Goal: Transaction & Acquisition: Purchase product/service

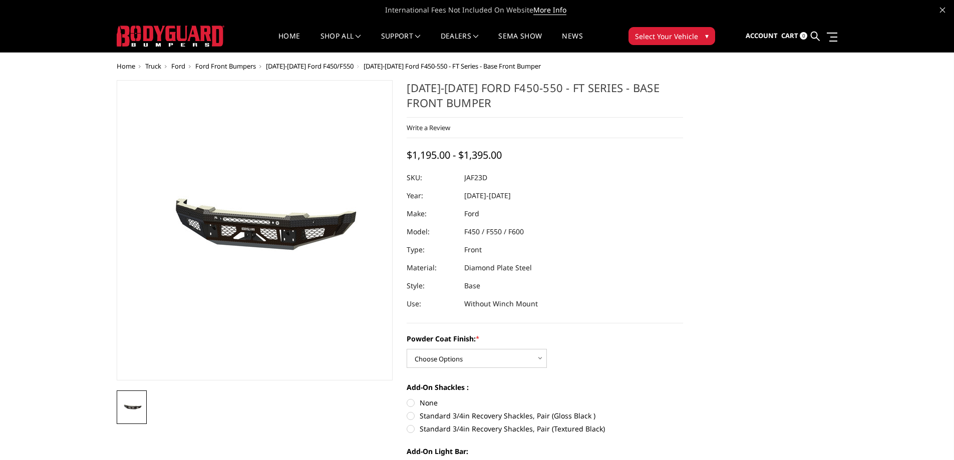
click at [681, 35] on span "Select Your Vehicle" at bounding box center [666, 36] width 63 height 11
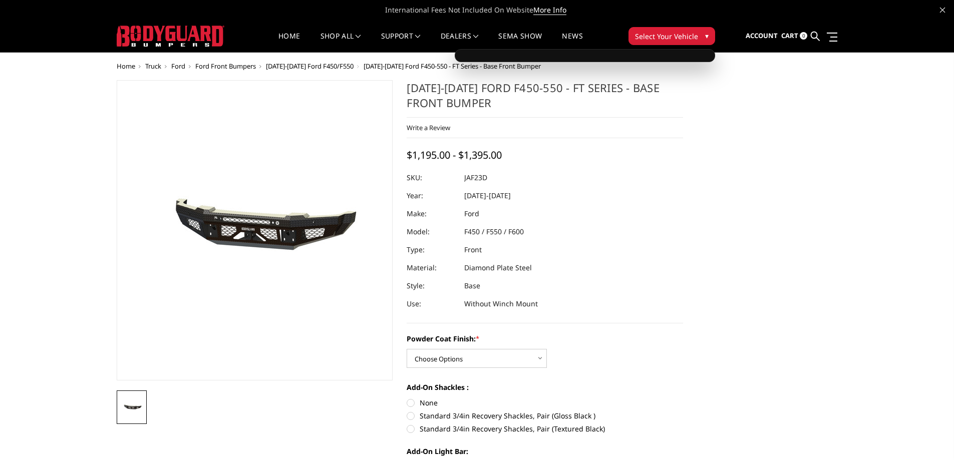
click at [687, 34] on span "Select Your Vehicle" at bounding box center [666, 36] width 63 height 11
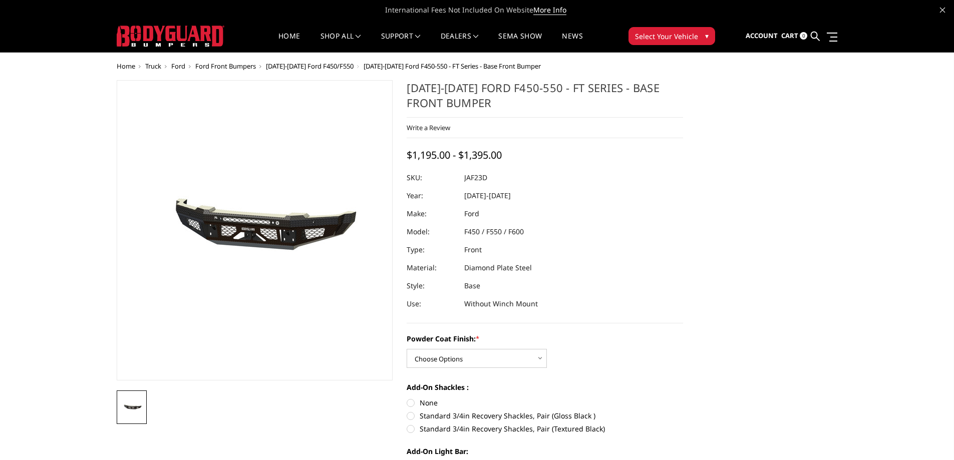
click at [708, 35] on button "Select Your Vehicle ▾" at bounding box center [671, 36] width 87 height 18
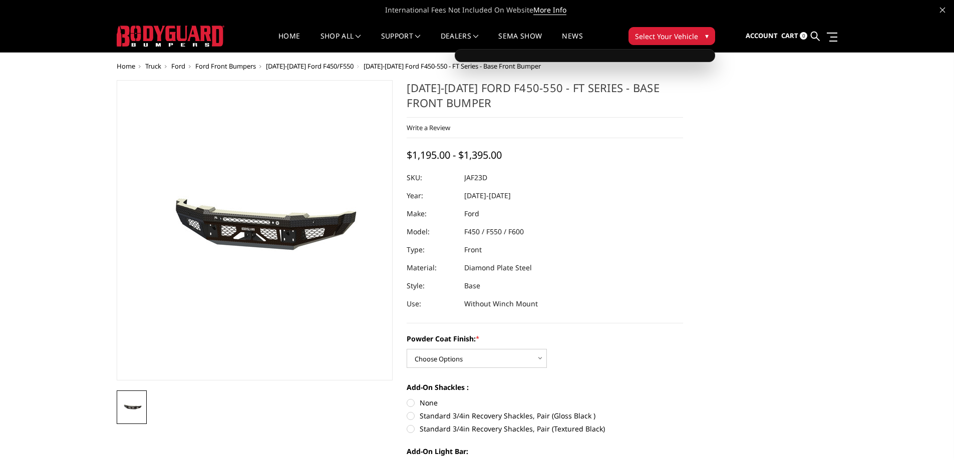
drag, startPoint x: 646, startPoint y: 51, endPoint x: 642, endPoint y: 56, distance: 7.1
click at [645, 51] on div at bounding box center [585, 55] width 260 height 13
click at [642, 56] on div at bounding box center [585, 55] width 260 height 13
click at [570, 62] on div at bounding box center [585, 55] width 260 height 13
click at [285, 38] on link "Home" at bounding box center [289, 43] width 22 height 20
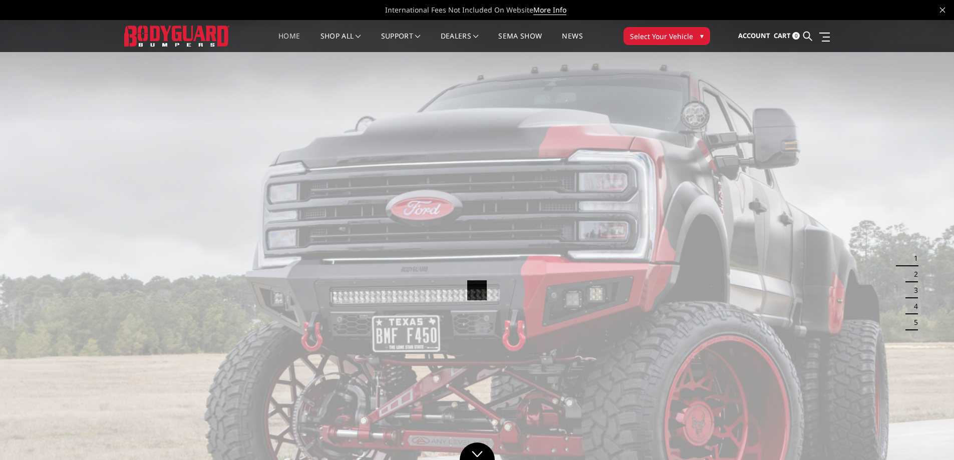
click at [675, 29] on button "Select Your Vehicle ▾" at bounding box center [666, 36] width 87 height 18
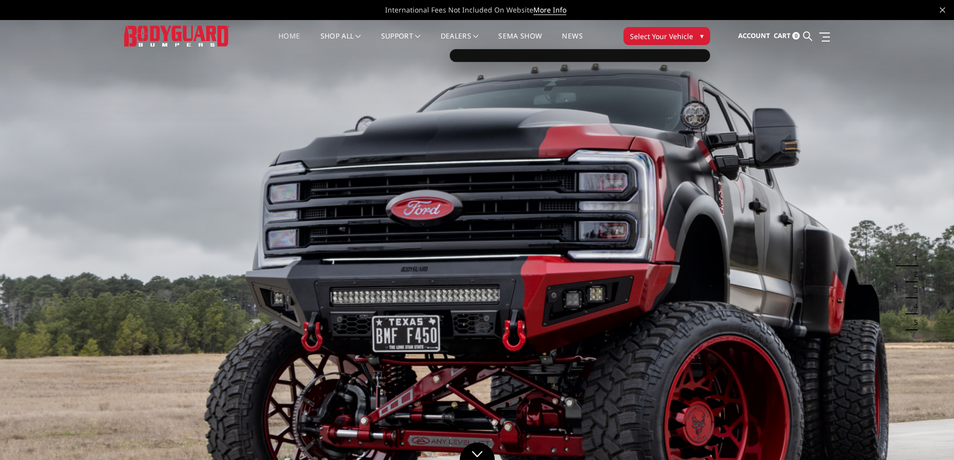
click at [641, 57] on div at bounding box center [580, 55] width 260 height 13
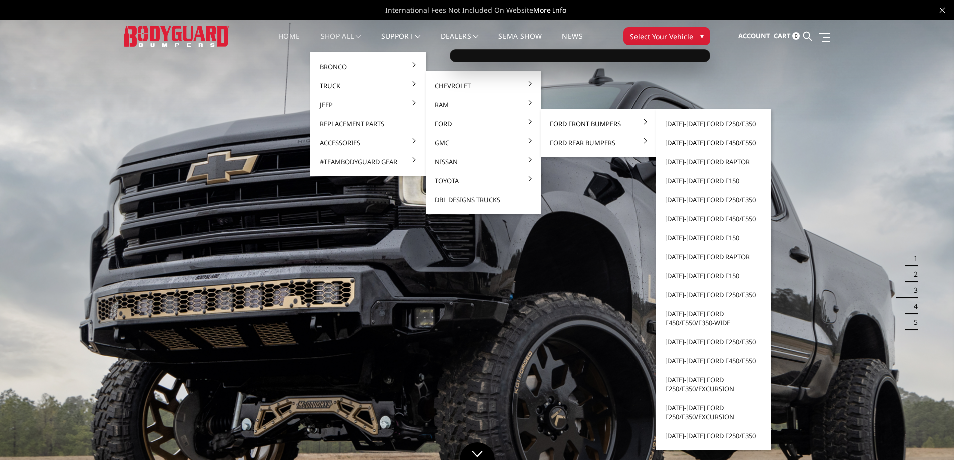
click at [704, 141] on link "[DATE]-[DATE] Ford F450/F550" at bounding box center [713, 142] width 107 height 19
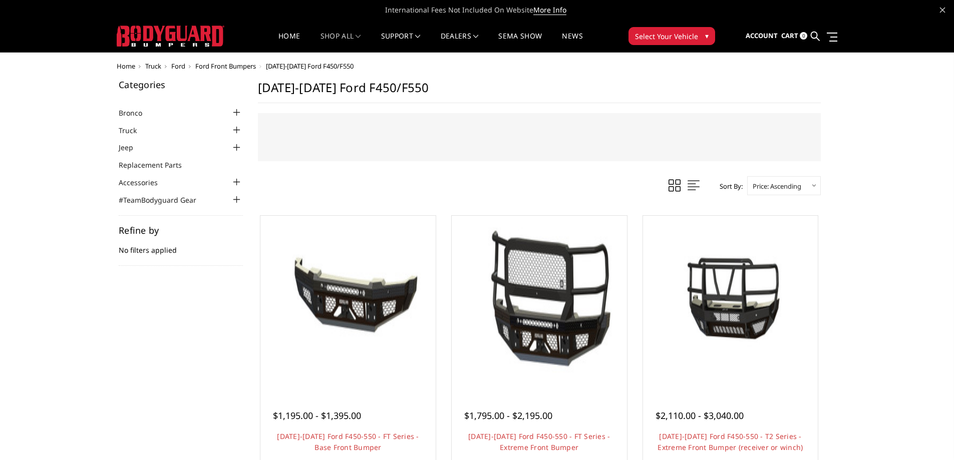
click at [666, 40] on span "Select Your Vehicle" at bounding box center [666, 36] width 63 height 11
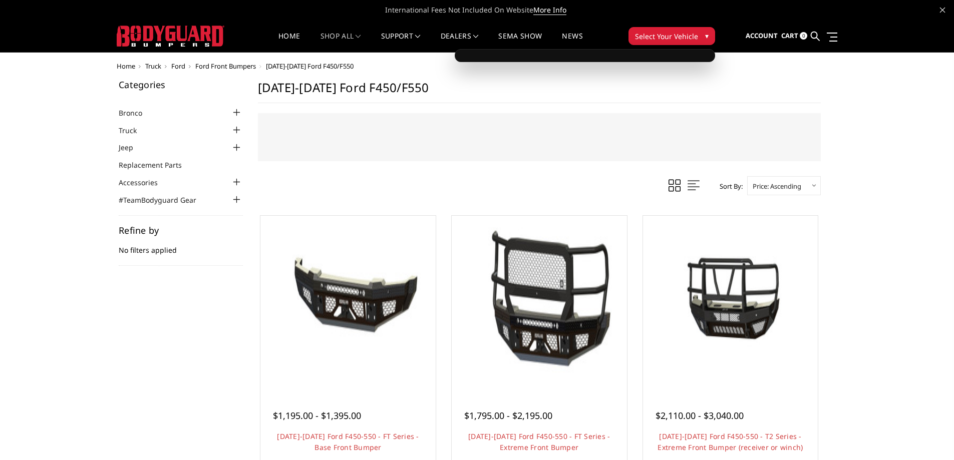
click at [666, 40] on span "Select Your Vehicle" at bounding box center [666, 36] width 63 height 11
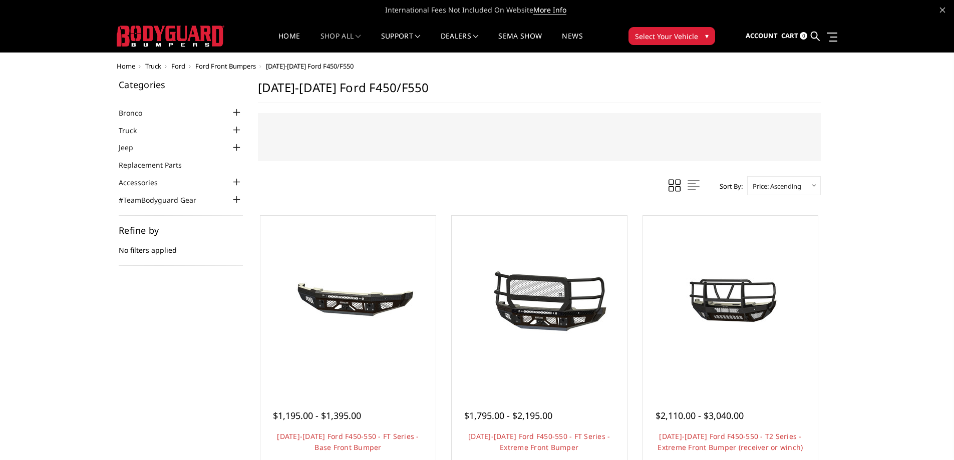
click at [148, 251] on div "Refine by No filters applied" at bounding box center [181, 246] width 124 height 40
click at [666, 187] on link at bounding box center [674, 185] width 17 height 15
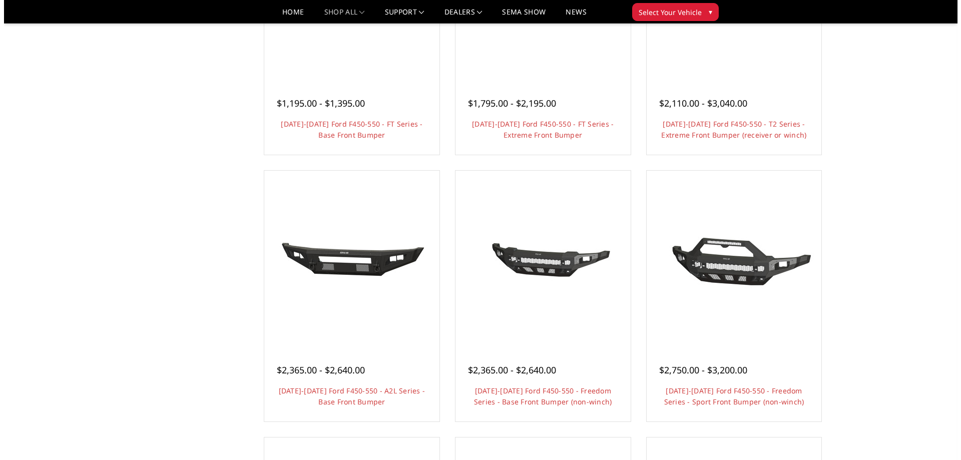
scroll to position [300, 0]
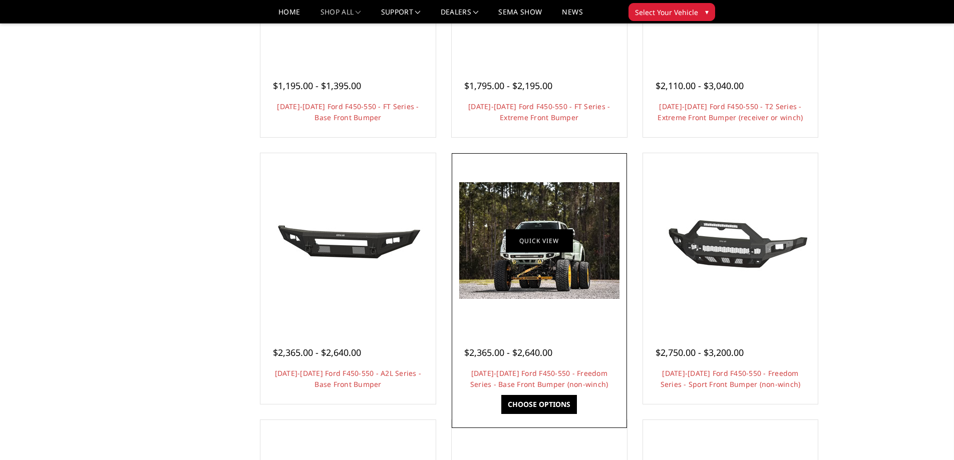
click at [536, 242] on link "Quick view" at bounding box center [539, 241] width 67 height 24
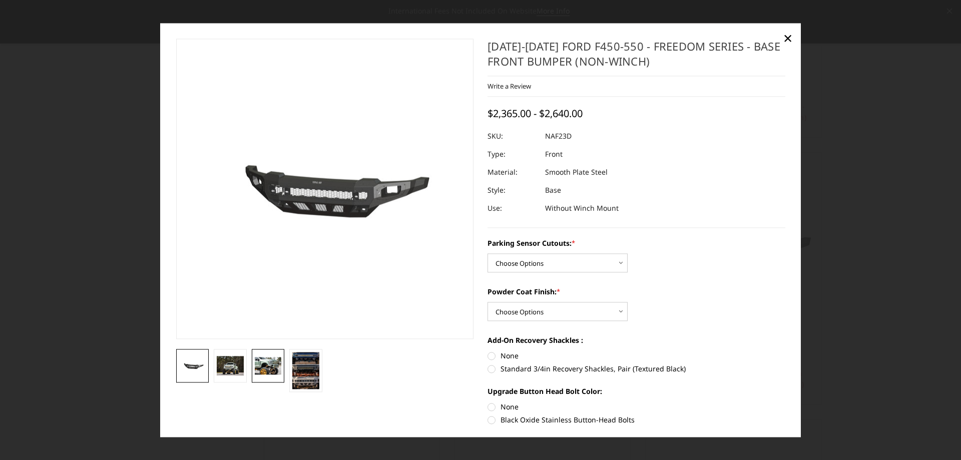
click at [264, 366] on img at bounding box center [268, 366] width 27 height 18
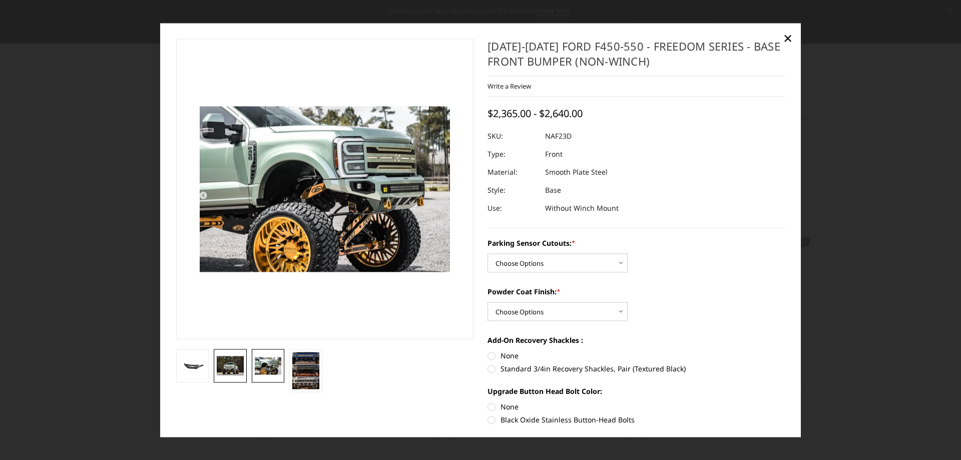
click at [239, 366] on img at bounding box center [230, 366] width 27 height 20
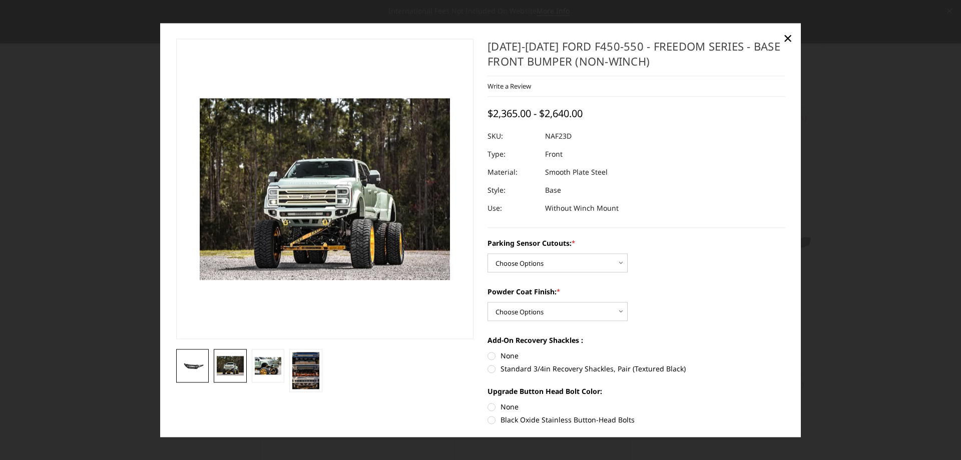
click at [202, 366] on img at bounding box center [192, 365] width 27 height 13
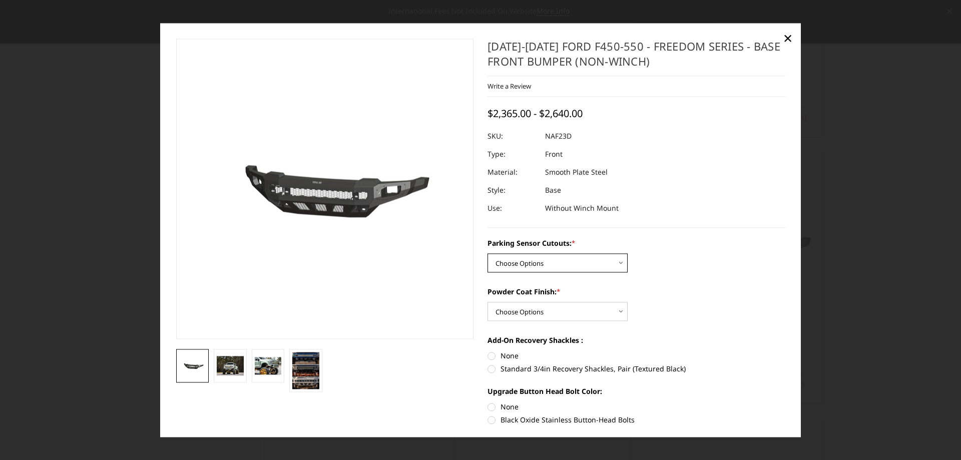
click at [549, 254] on select "Choose Options No - Without Parking Sensor Cutouts Yes - With Parking Sensor Cu…" at bounding box center [558, 262] width 140 height 19
click at [563, 313] on select "Choose Options Bare Metal Textured Black Powder Coat" at bounding box center [558, 311] width 140 height 19
select select "2568"
click at [488, 302] on select "Choose Options Bare Metal Textured Black Powder Coat" at bounding box center [558, 311] width 140 height 19
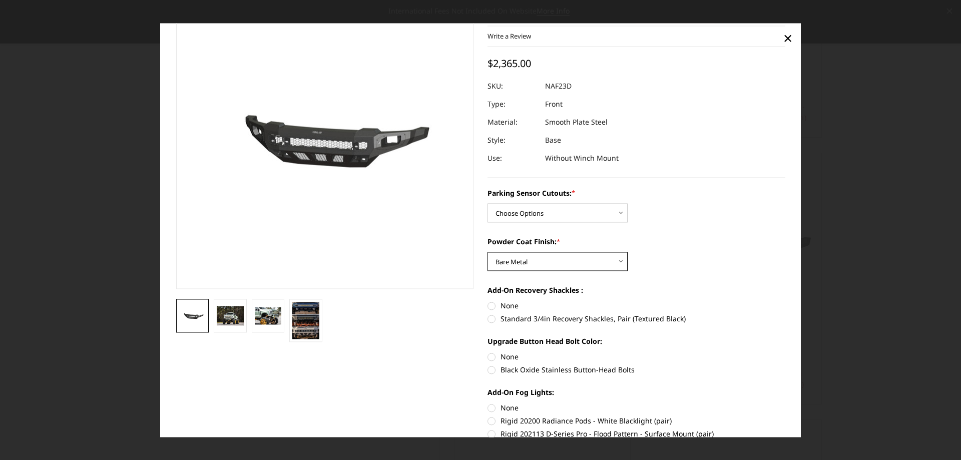
scroll to position [100, 0]
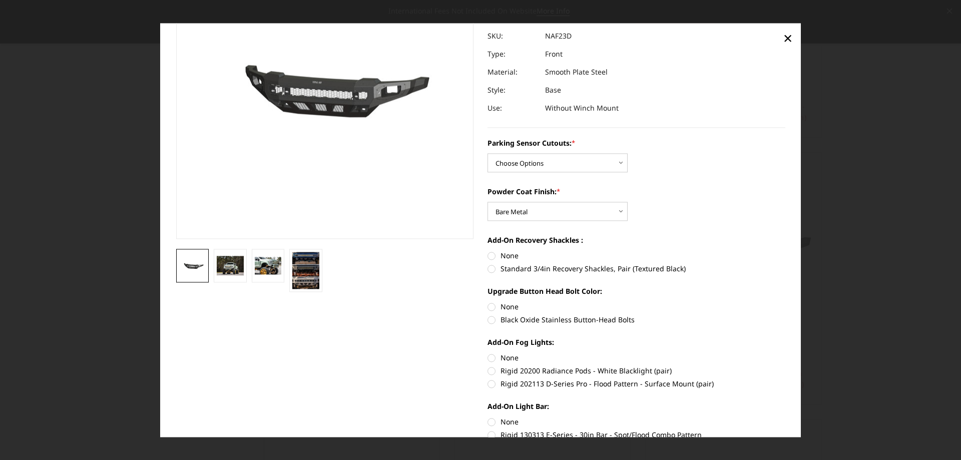
click at [488, 309] on label "None" at bounding box center [637, 306] width 298 height 11
click at [488, 302] on input "None" at bounding box center [488, 301] width 1 height 1
radio input "true"
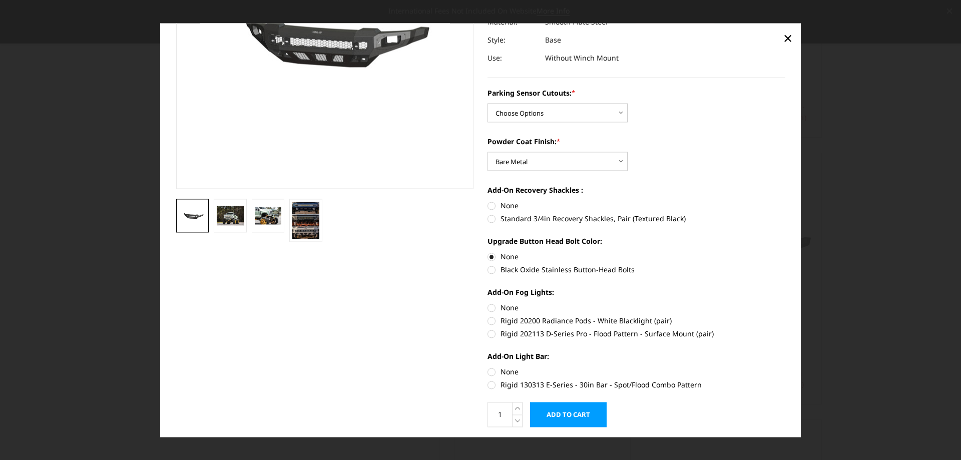
click at [488, 332] on label "Rigid 202113 D-Series Pro - Flood Pattern - Surface Mount (pair)" at bounding box center [637, 333] width 298 height 11
click at [785, 316] on input "Rigid 202113 D-Series Pro - Flood Pattern - Surface Mount (pair)" at bounding box center [785, 315] width 1 height 1
radio input "true"
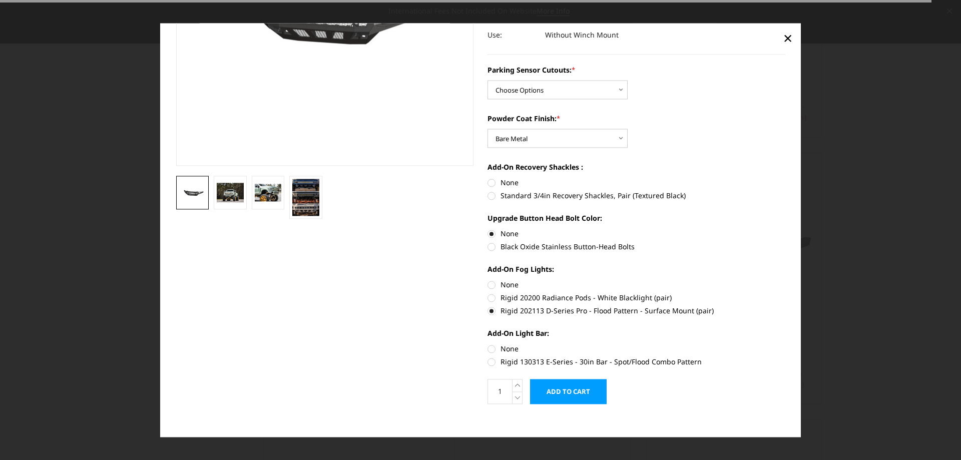
scroll to position [180, 0]
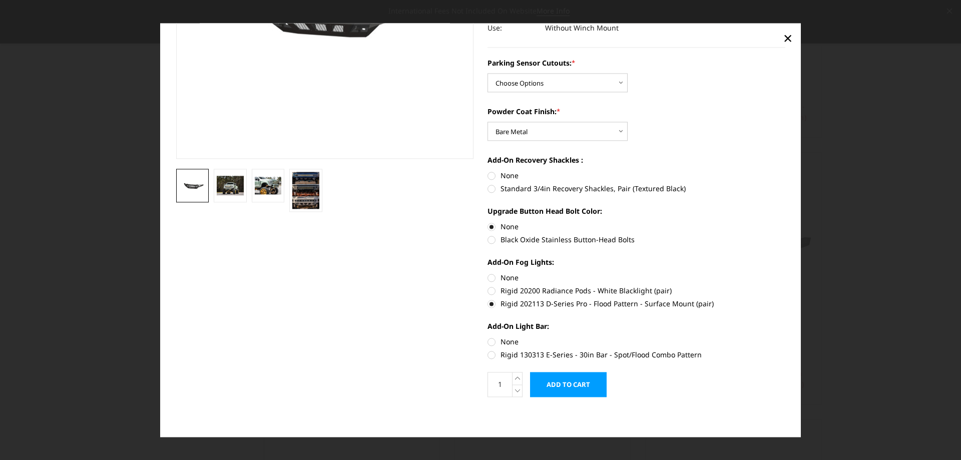
click at [488, 355] on label "Rigid 130313 E-Series - 30in Bar - Spot/Flood Combo Pattern" at bounding box center [637, 354] width 298 height 11
click at [785, 337] on input "Rigid 130313 E-Series - 30in Bar - Spot/Flood Combo Pattern" at bounding box center [785, 336] width 1 height 1
radio input "true"
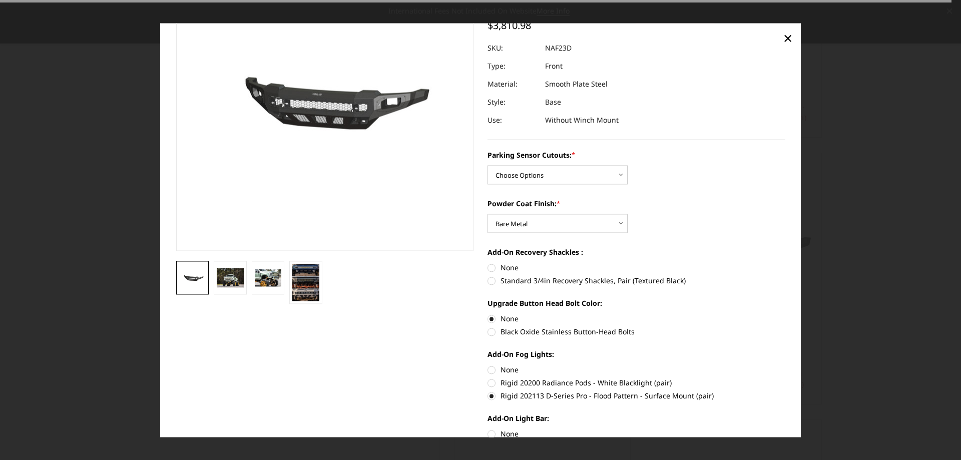
scroll to position [80, 0]
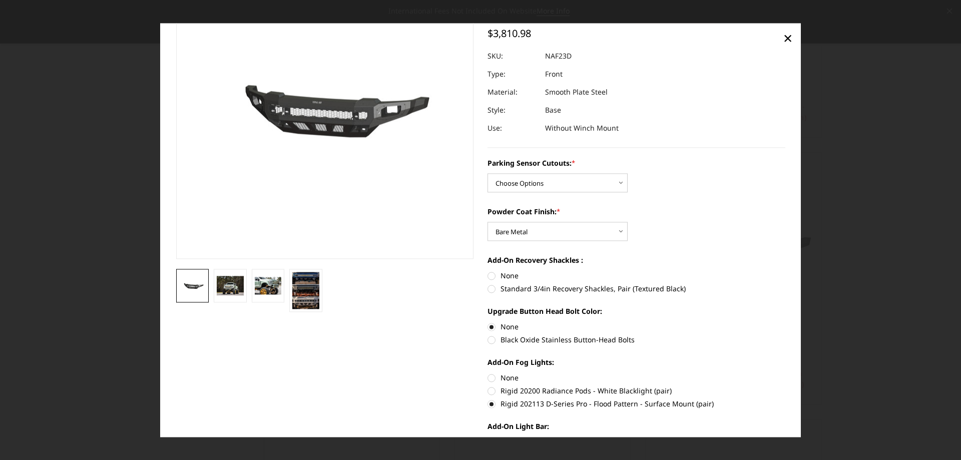
click at [489, 289] on label "Standard 3/4in Recovery Shackles, Pair (Textured Black)" at bounding box center [637, 288] width 298 height 11
click at [785, 271] on input "Standard 3/4in Recovery Shackles, Pair (Textured Black)" at bounding box center [785, 270] width 1 height 1
radio input "true"
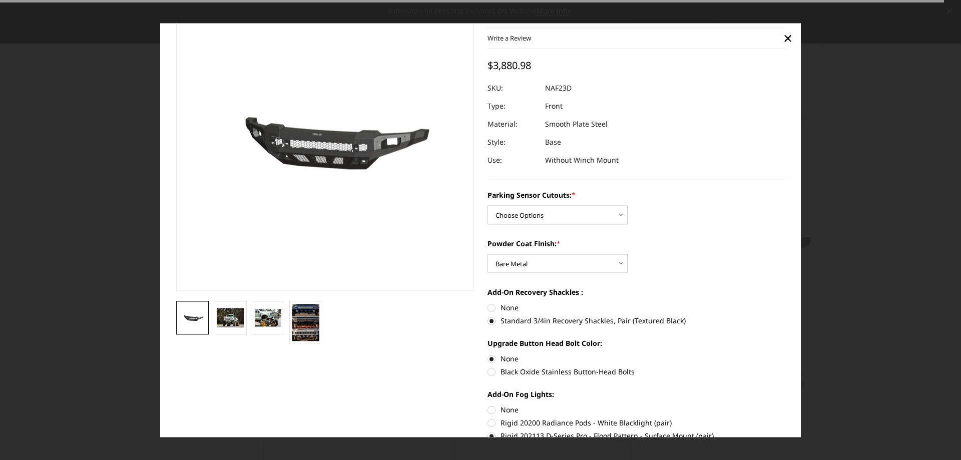
scroll to position [30, 0]
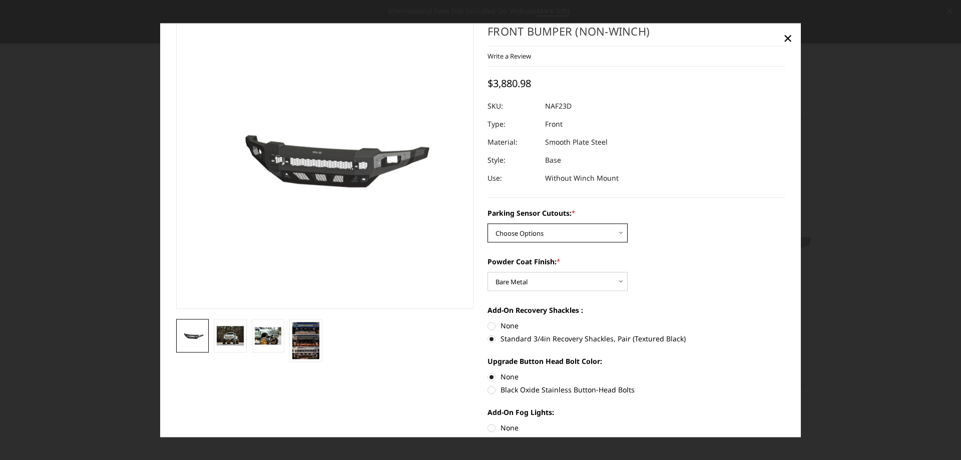
click at [574, 233] on select "Choose Options No - Without Parking Sensor Cutouts Yes - With Parking Sensor Cu…" at bounding box center [558, 232] width 140 height 19
click at [488, 223] on select "Choose Options No - Without Parking Sensor Cutouts Yes - With Parking Sensor Cu…" at bounding box center [558, 232] width 140 height 19
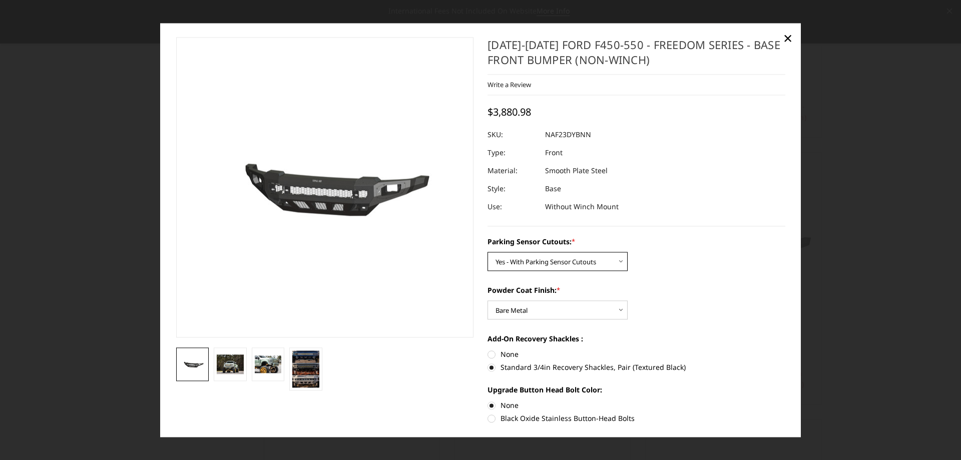
scroll to position [0, 0]
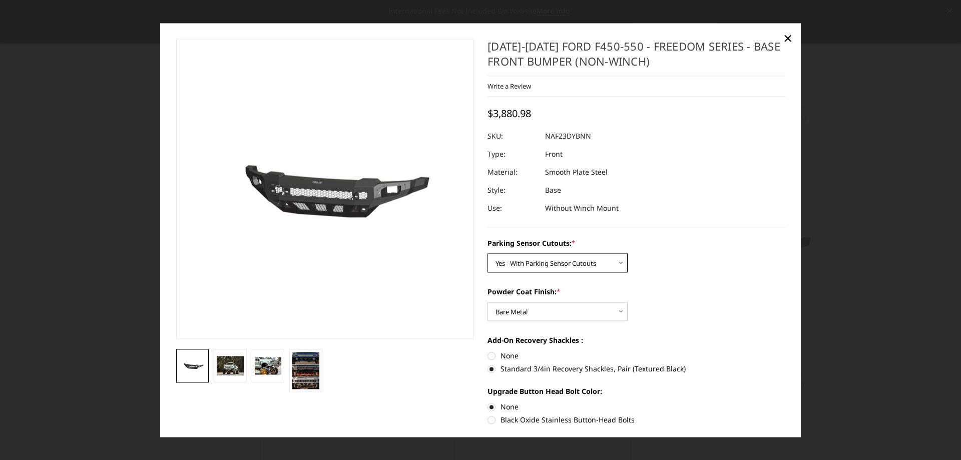
click at [609, 261] on select "Choose Options No - Without Parking Sensor Cutouts Yes - With Parking Sensor Cu…" at bounding box center [558, 262] width 140 height 19
click at [488, 253] on select "Choose Options No - Without Parking Sensor Cutouts Yes - With Parking Sensor Cu…" at bounding box center [558, 262] width 140 height 19
click at [617, 266] on select "Choose Options No - Without Parking Sensor Cutouts Yes - With Parking Sensor Cu…" at bounding box center [558, 262] width 140 height 19
select select "2567"
click at [488, 253] on select "Choose Options No - Without Parking Sensor Cutouts Yes - With Parking Sensor Cu…" at bounding box center [558, 262] width 140 height 19
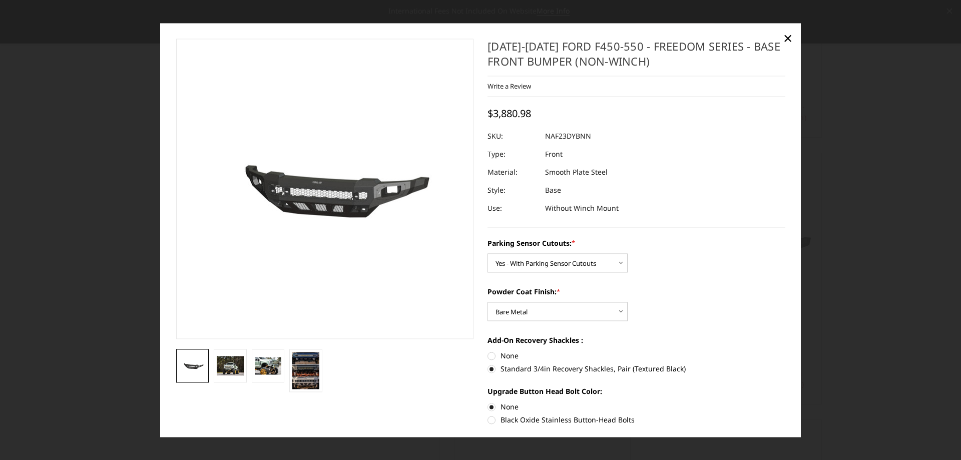
click at [492, 355] on label "None" at bounding box center [637, 355] width 298 height 11
click at [488, 351] on input "None" at bounding box center [488, 350] width 1 height 1
radio input "true"
click at [492, 367] on label "Standard 3/4in Recovery Shackles, Pair (Textured Black)" at bounding box center [637, 368] width 298 height 11
click at [785, 351] on input "Standard 3/4in Recovery Shackles, Pair (Textured Black)" at bounding box center [785, 350] width 1 height 1
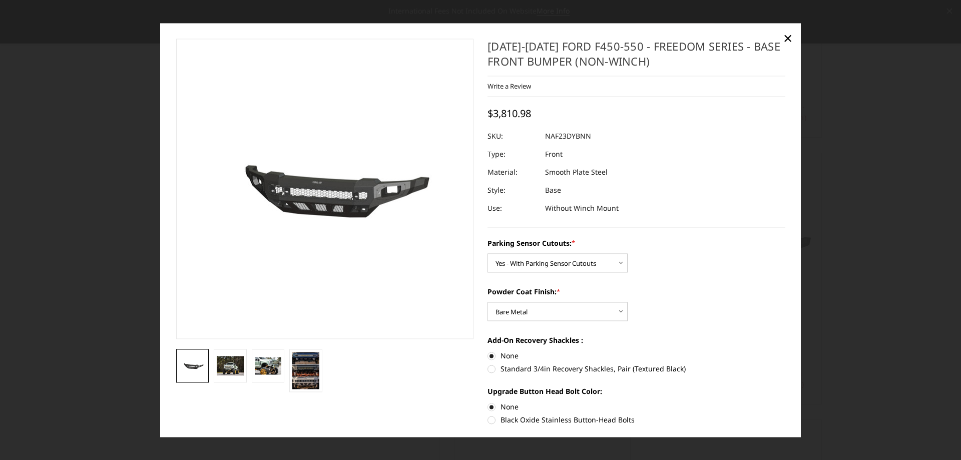
radio input "true"
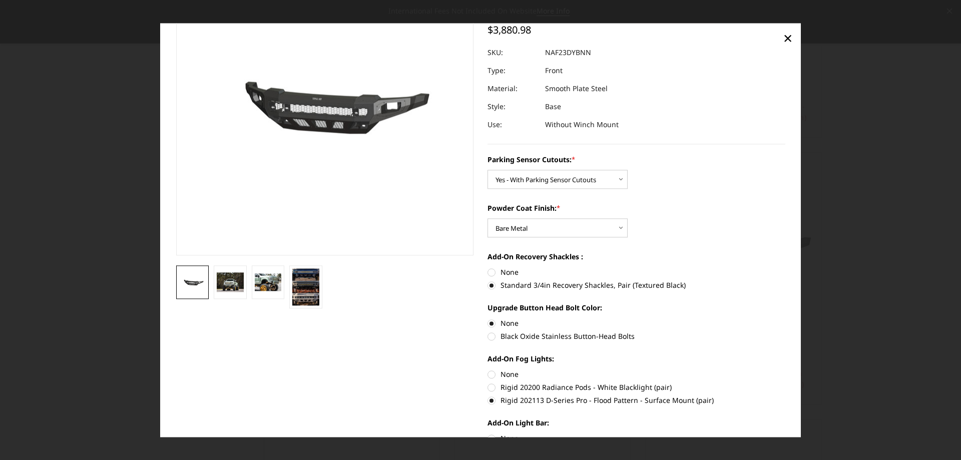
scroll to position [100, 0]
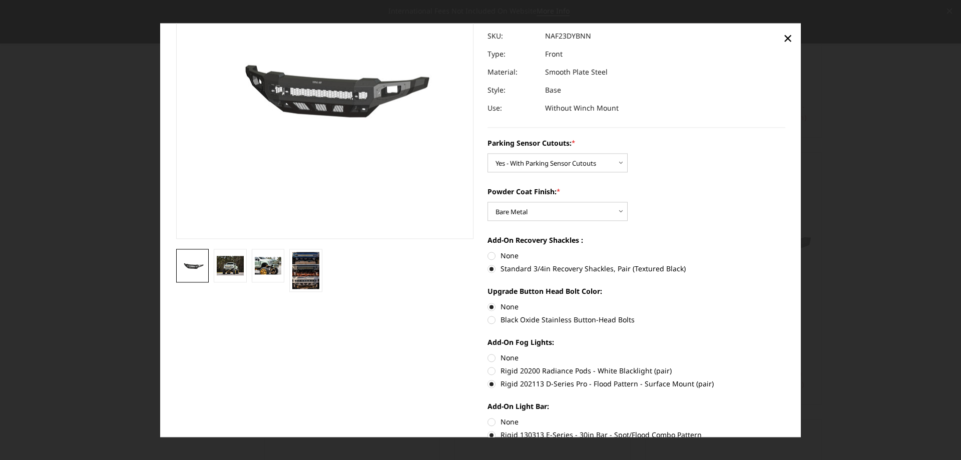
click at [488, 358] on label "None" at bounding box center [637, 357] width 298 height 11
click at [488, 353] on input "None" at bounding box center [488, 352] width 1 height 1
radio input "true"
click at [488, 423] on label "None" at bounding box center [637, 421] width 298 height 11
click at [488, 417] on input "None" at bounding box center [488, 416] width 1 height 1
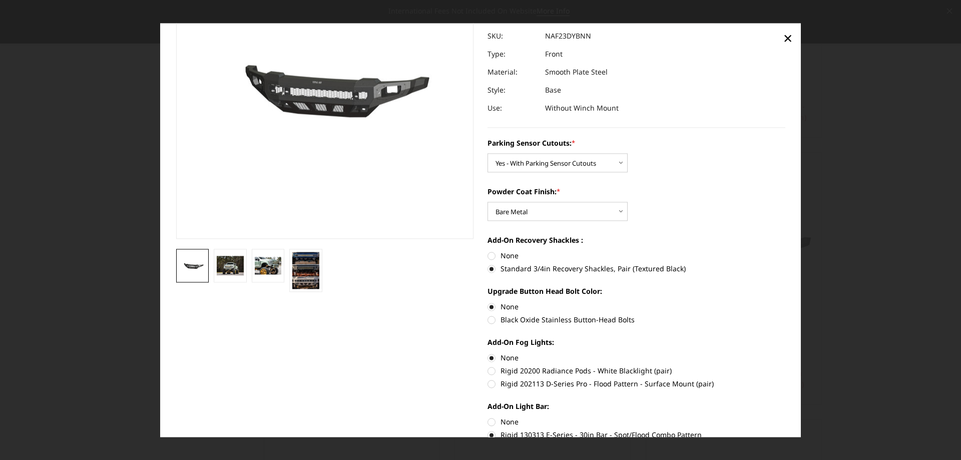
radio input "true"
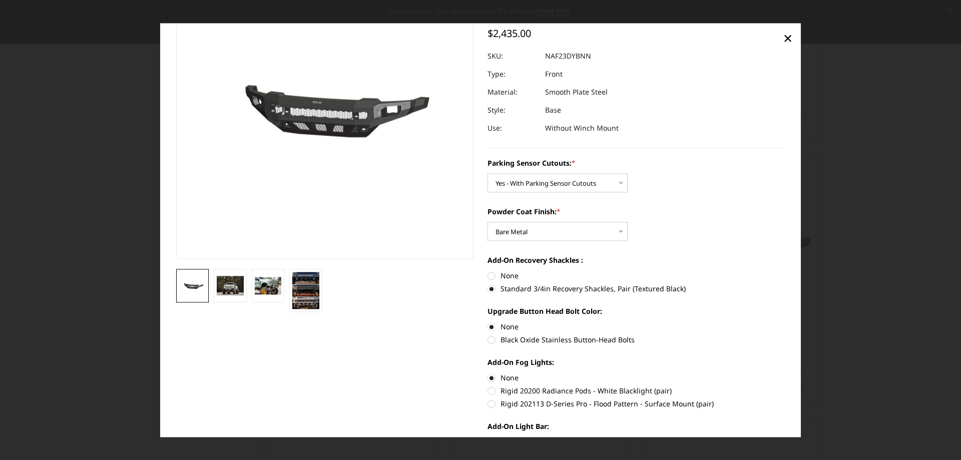
scroll to position [30, 0]
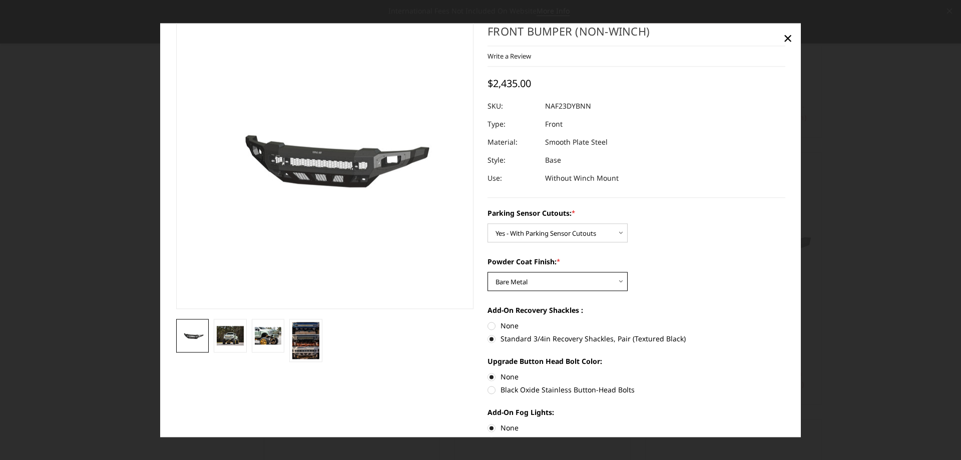
click at [519, 287] on select "Choose Options Bare Metal Textured Black Powder Coat" at bounding box center [558, 281] width 140 height 19
click at [488, 272] on select "Choose Options Bare Metal Textured Black Powder Coat" at bounding box center [558, 281] width 140 height 19
click at [549, 277] on select "Choose Options Bare Metal Textured Black Powder Coat" at bounding box center [558, 281] width 140 height 19
select select "2568"
click at [488, 272] on select "Choose Options Bare Metal Textured Black Powder Coat" at bounding box center [558, 281] width 140 height 19
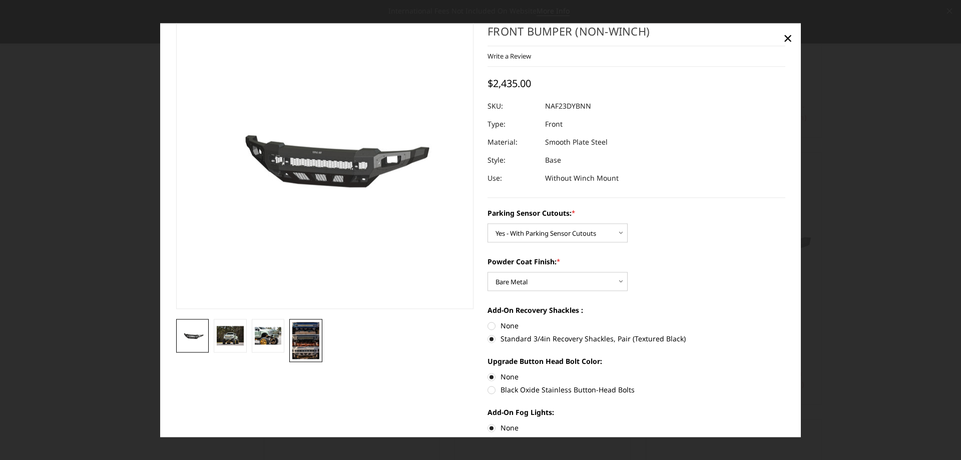
click at [300, 342] on img at bounding box center [305, 340] width 27 height 37
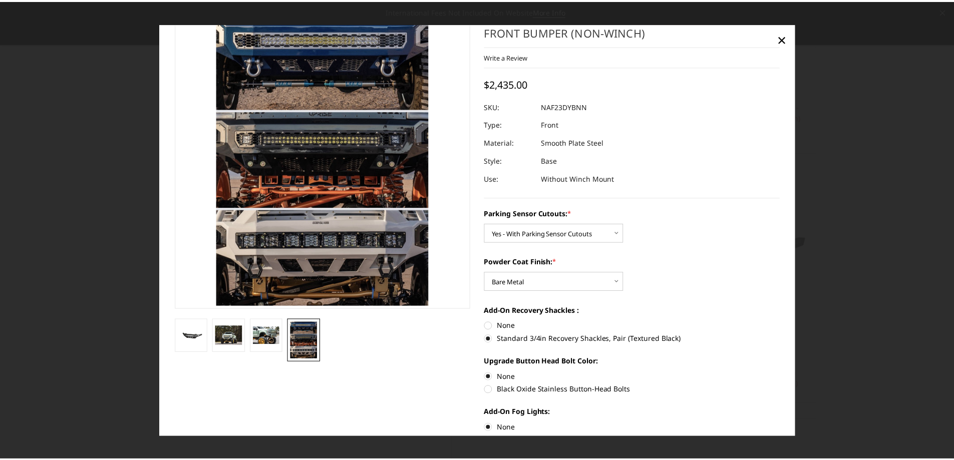
scroll to position [0, 0]
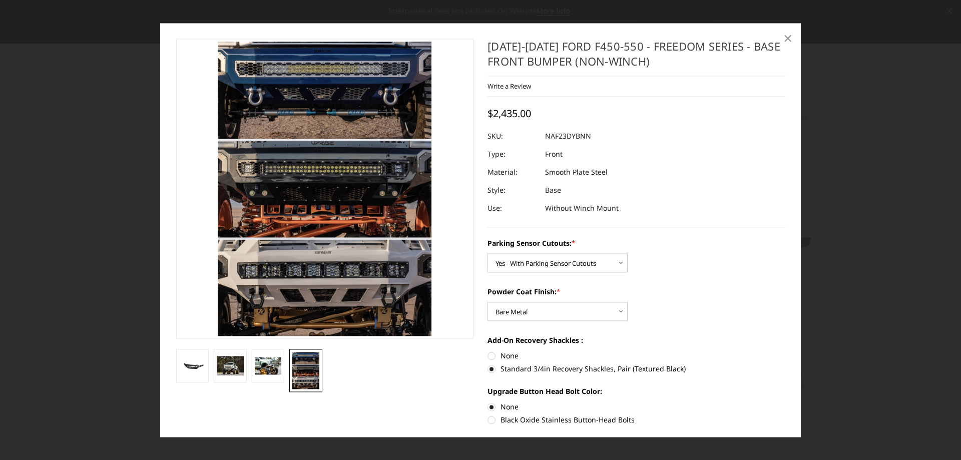
click at [790, 36] on span "×" at bounding box center [787, 39] width 9 height 22
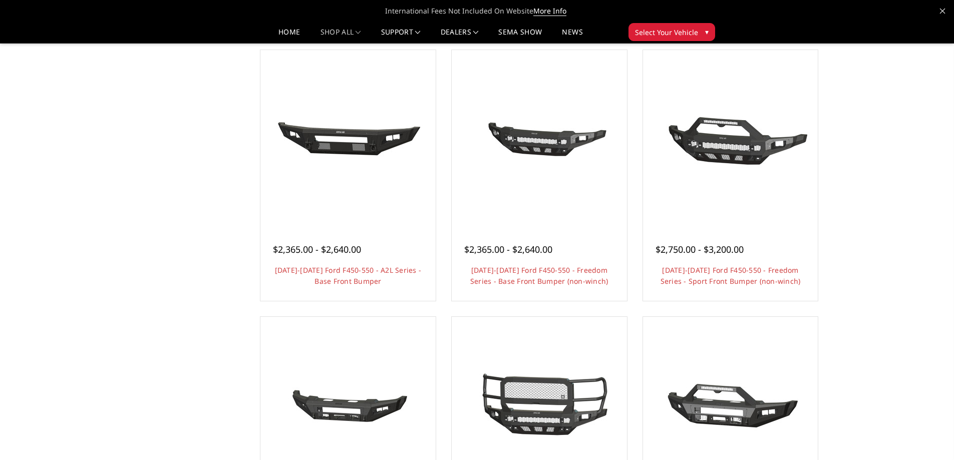
scroll to position [400, 0]
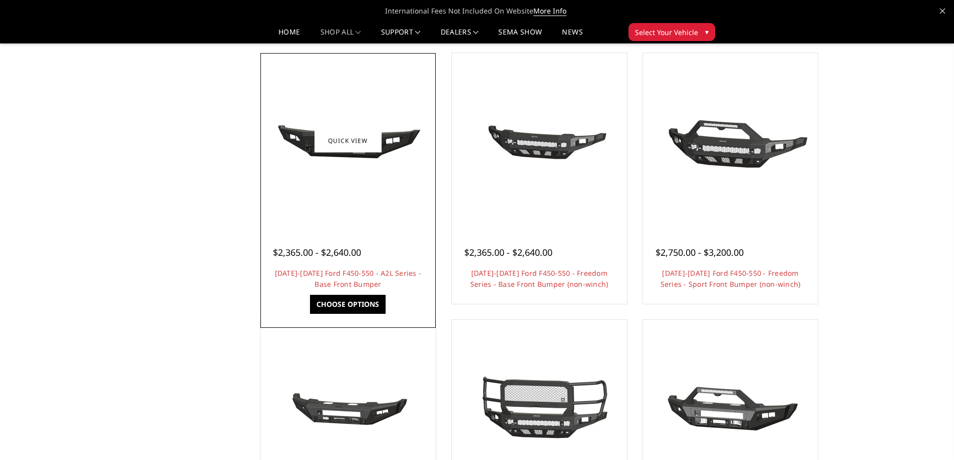
click at [347, 307] on link "Choose Options" at bounding box center [348, 304] width 76 height 19
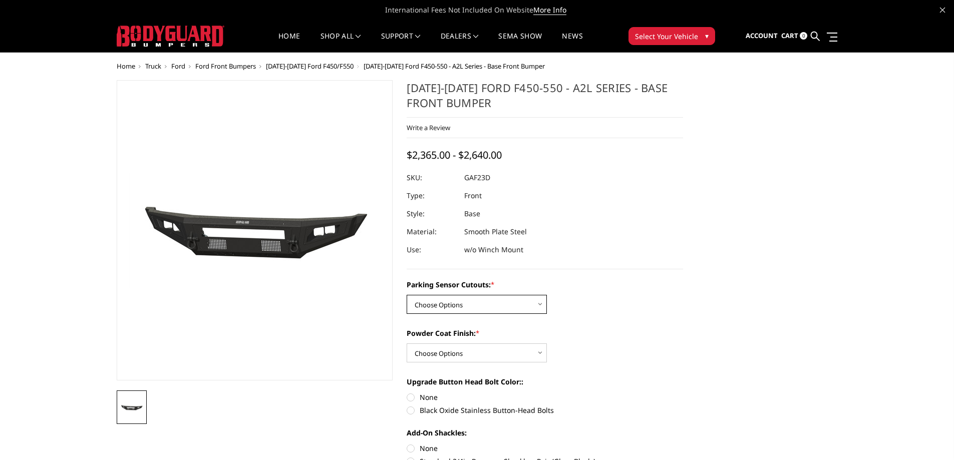
click at [504, 307] on select "Choose Options No - Without Parking Sensor Cutouts Yes - With Parking Sensor Cu…" at bounding box center [476, 304] width 140 height 19
select select "3475"
click at [406, 295] on select "Choose Options No - Without Parking Sensor Cutouts Yes - With Parking Sensor Cu…" at bounding box center [476, 304] width 140 height 19
click at [511, 357] on select "Choose Options Bare Metal Textured Black Powder Coat" at bounding box center [476, 352] width 140 height 19
select select "3476"
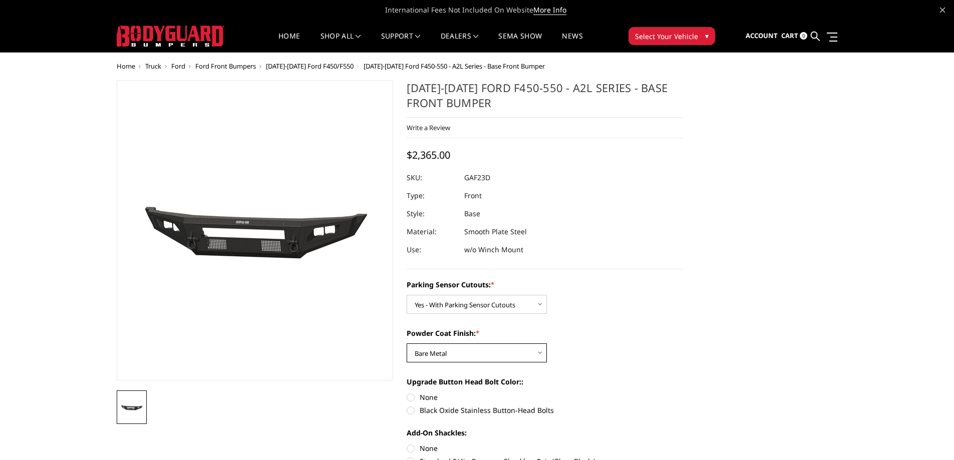
click at [406, 343] on select "Choose Options Bare Metal Textured Black Powder Coat" at bounding box center [476, 352] width 140 height 19
click at [410, 399] on label "None" at bounding box center [544, 397] width 276 height 11
click at [407, 392] on input "None" at bounding box center [406, 392] width 1 height 1
radio input "true"
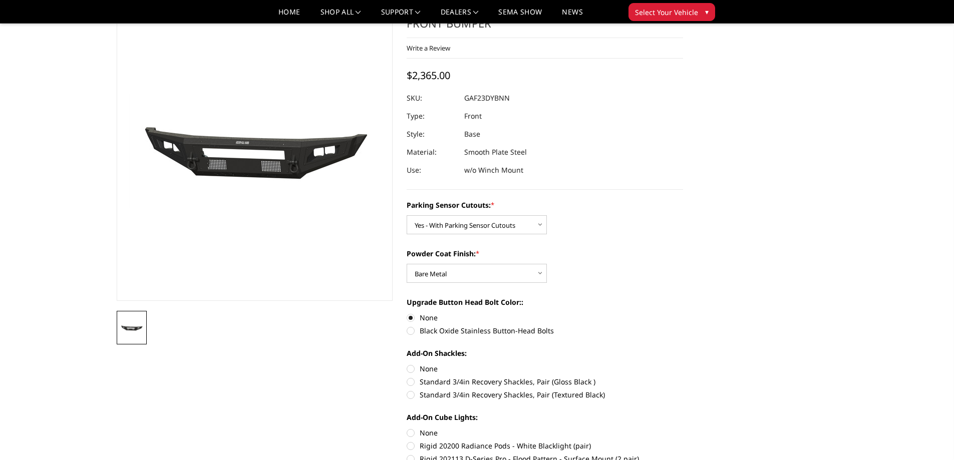
click at [409, 394] on label "Standard 3/4in Recovery Shackles, Pair (Textured Black)" at bounding box center [544, 394] width 276 height 11
click at [683, 377] on input "Standard 3/4in Recovery Shackles, Pair (Textured Black)" at bounding box center [683, 376] width 1 height 1
radio input "true"
click at [411, 396] on label "Standard 3/4in Recovery Shackles, Pair (Textured Black)" at bounding box center [544, 394] width 276 height 11
click at [683, 377] on input "Standard 3/4in Recovery Shackles, Pair (Textured Black)" at bounding box center [683, 376] width 1 height 1
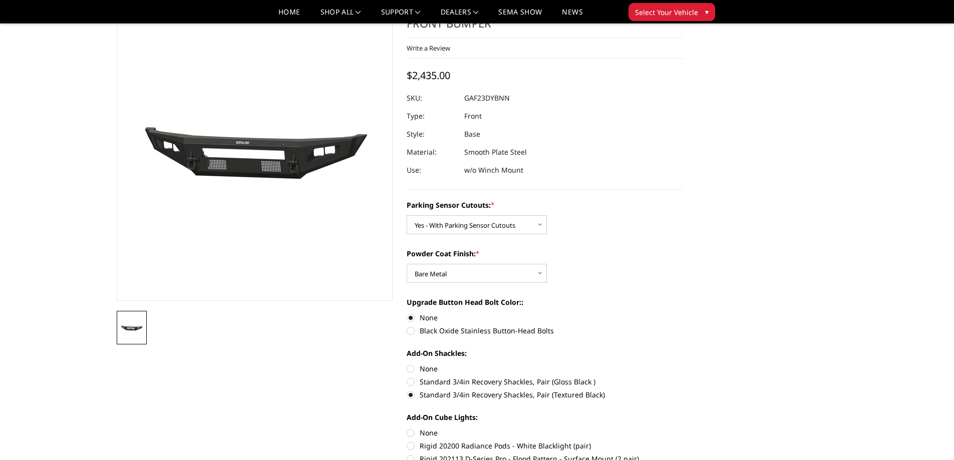
click at [408, 370] on label "None" at bounding box center [544, 368] width 276 height 11
click at [407, 364] on input "None" at bounding box center [406, 363] width 1 height 1
radio input "true"
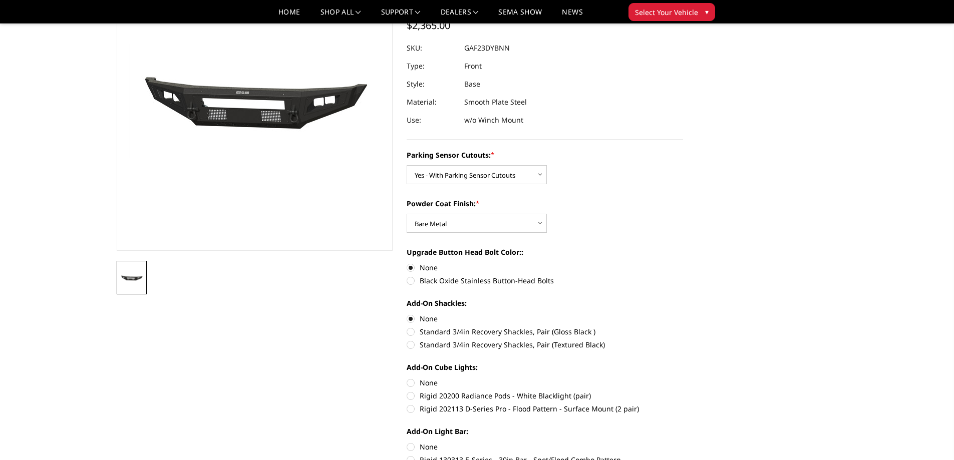
click at [410, 397] on label "Rigid 20200 Radiance Pods - White Blacklight (pair)" at bounding box center [544, 395] width 276 height 11
click at [683, 378] on input "Rigid 20200 Radiance Pods - White Blacklight (pair)" at bounding box center [683, 377] width 1 height 1
radio input "true"
click at [410, 397] on label "Rigid 20200 Radiance Pods - White Blacklight (pair)" at bounding box center [544, 395] width 276 height 11
click at [683, 378] on input "Rigid 20200 Radiance Pods - White Blacklight (pair)" at bounding box center [683, 377] width 1 height 1
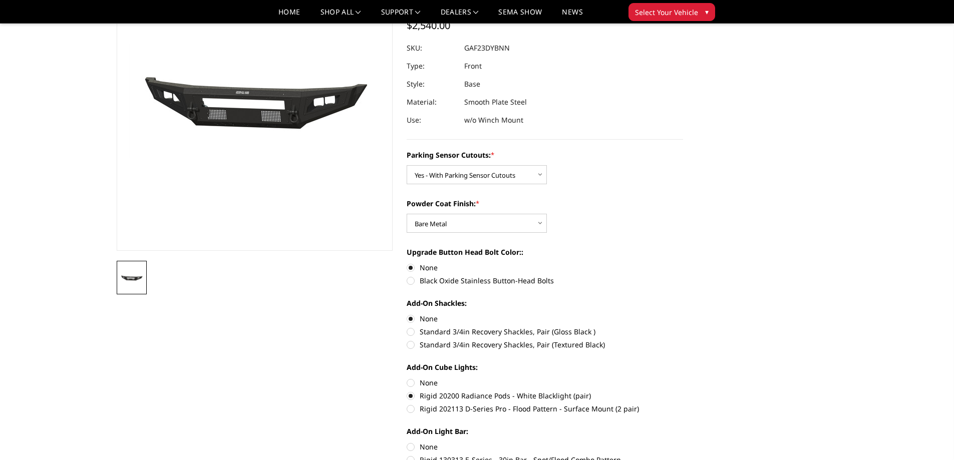
click at [408, 411] on label "Rigid 202113 D-Series Pro - Flood Pattern - Surface Mount (2 pair)" at bounding box center [544, 408] width 276 height 11
click at [683, 391] on input "Rigid 202113 D-Series Pro - Flood Pattern - Surface Mount (2 pair)" at bounding box center [683, 390] width 1 height 1
radio input "true"
click at [411, 381] on label "None" at bounding box center [544, 382] width 276 height 11
click at [407, 378] on input "None" at bounding box center [406, 377] width 1 height 1
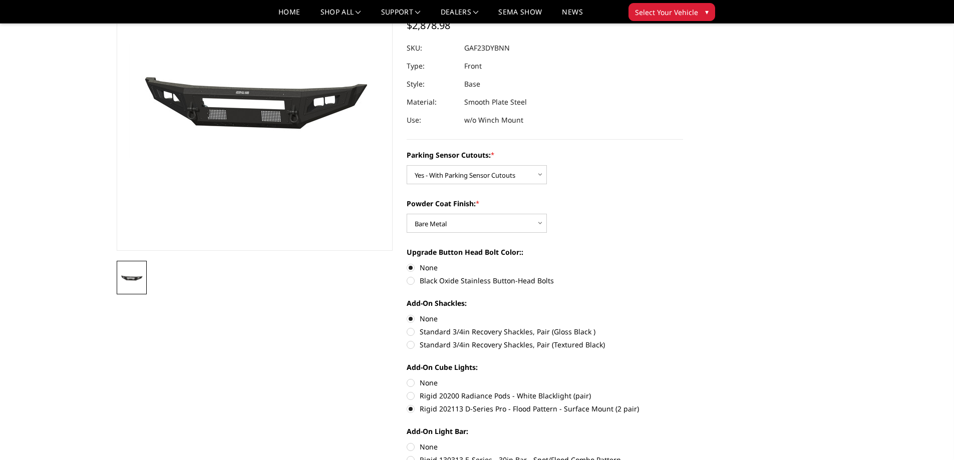
radio input "true"
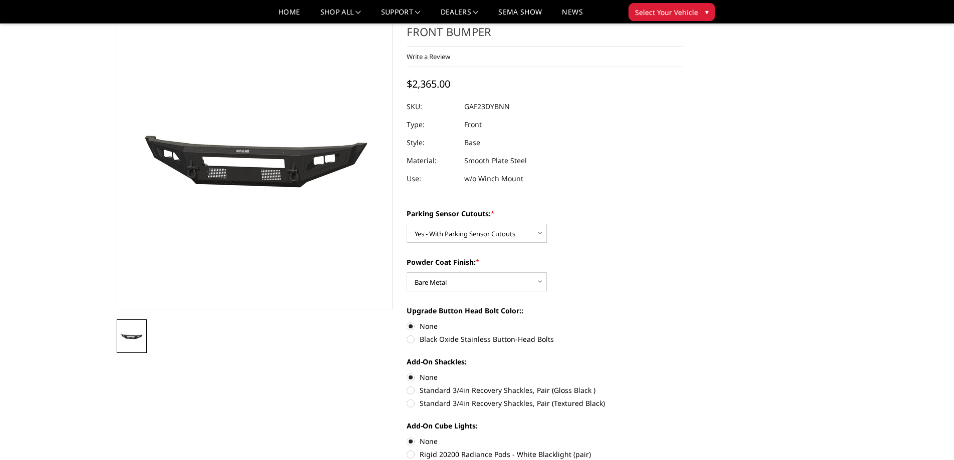
scroll to position [50, 0]
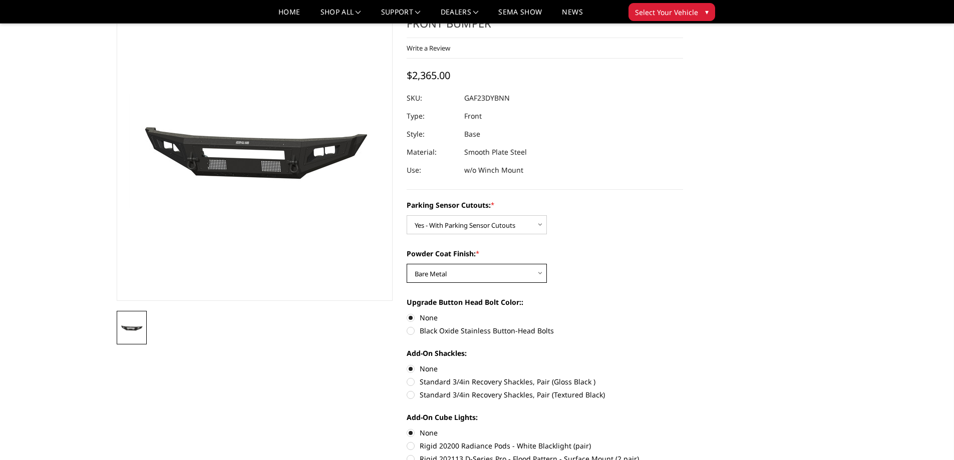
click at [472, 276] on select "Choose Options Bare Metal Textured Black Powder Coat" at bounding box center [476, 273] width 140 height 19
select select "3477"
click at [406, 264] on select "Choose Options Bare Metal Textured Black Powder Coat" at bounding box center [476, 273] width 140 height 19
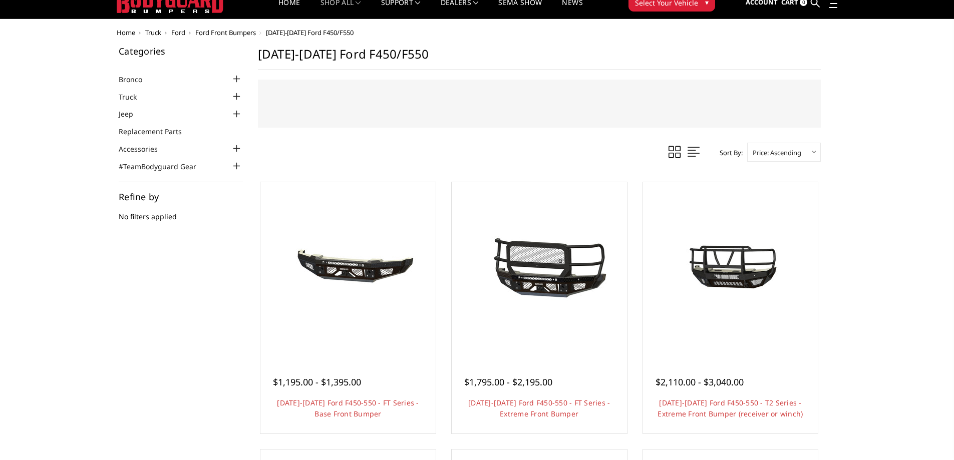
scroll to position [100, 0]
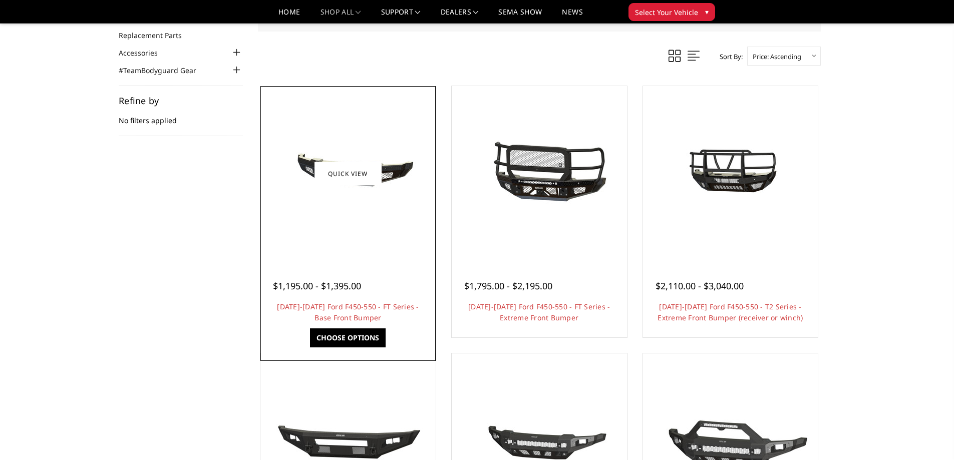
click at [321, 237] on div at bounding box center [348, 174] width 170 height 170
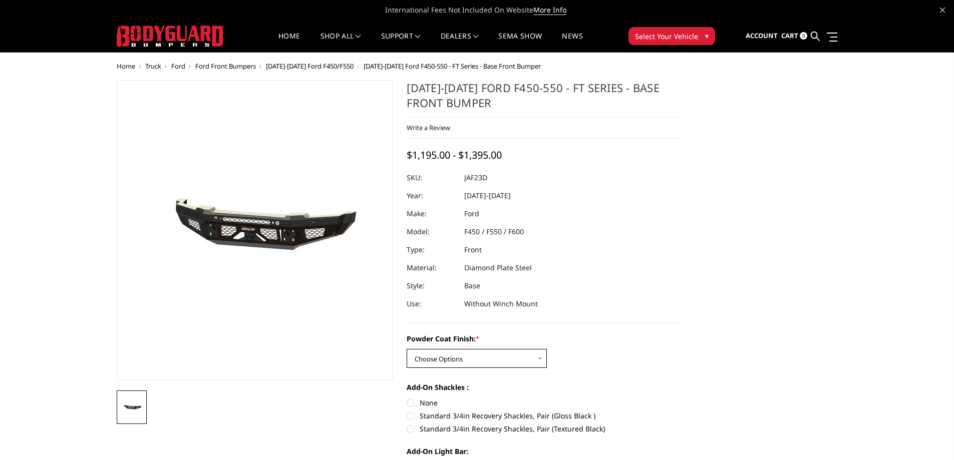
click at [498, 352] on select "Choose Options Bare Metal Gloss Black Powder Coat Textured Black Powder Coat" at bounding box center [476, 358] width 140 height 19
select select "3381"
click at [406, 349] on select "Choose Options Bare Metal Gloss Black Powder Coat Textured Black Powder Coat" at bounding box center [476, 358] width 140 height 19
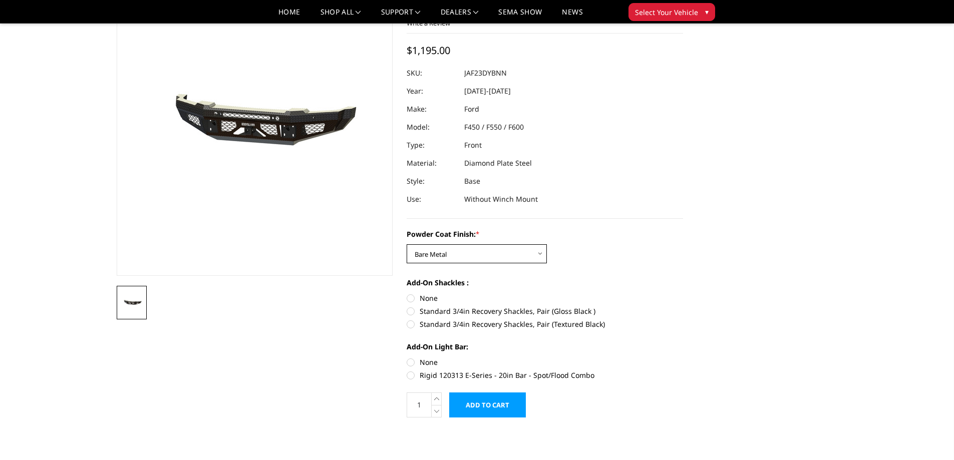
scroll to position [50, 0]
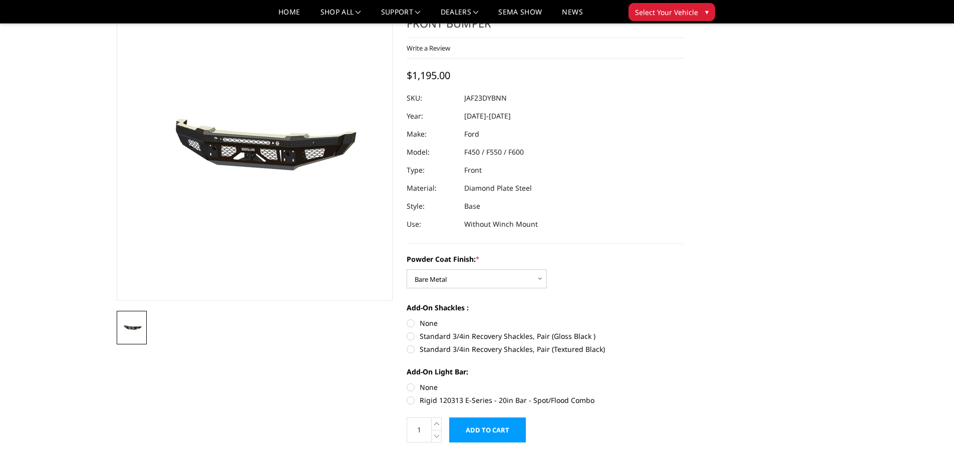
click at [408, 399] on label "Rigid 120313 E-Series - 20in Bar - Spot/Flood Combo" at bounding box center [544, 400] width 276 height 11
click at [683, 382] on input "Rigid 120313 E-Series - 20in Bar - Spot/Flood Combo" at bounding box center [683, 382] width 1 height 1
radio input "true"
click at [411, 325] on label "None" at bounding box center [544, 323] width 276 height 11
click at [407, 318] on input "None" at bounding box center [406, 318] width 1 height 1
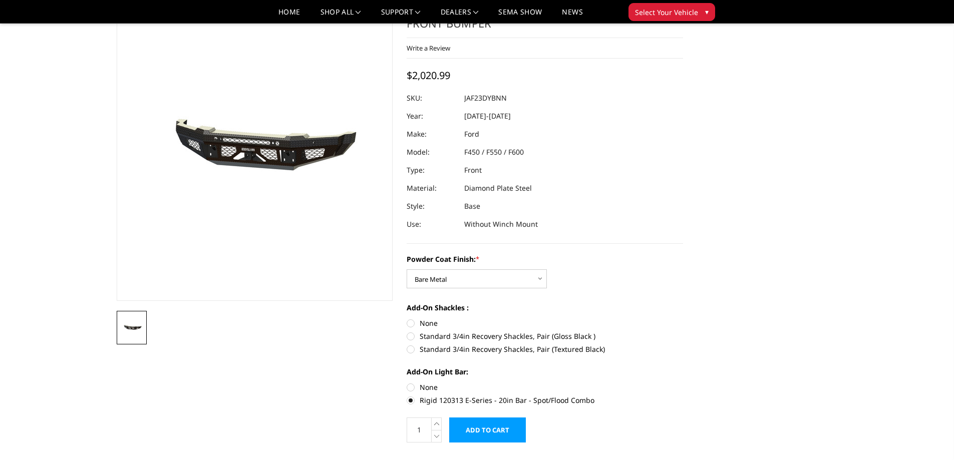
radio input "true"
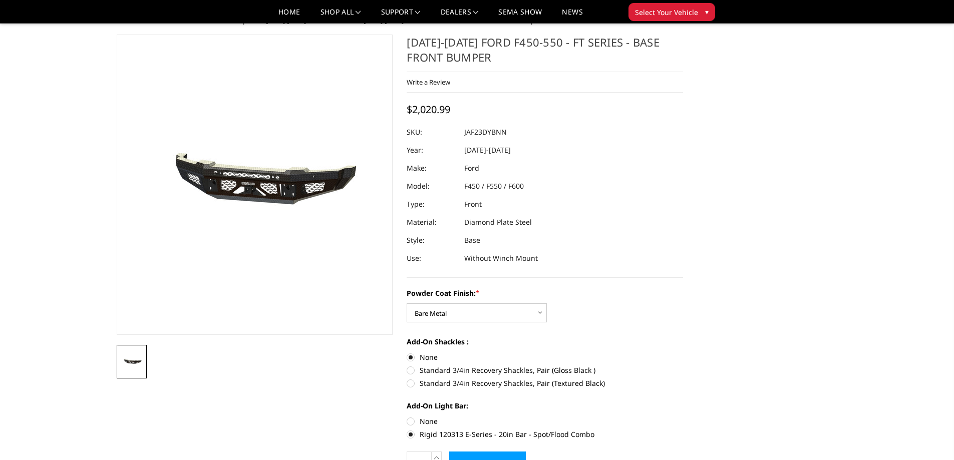
scroll to position [0, 0]
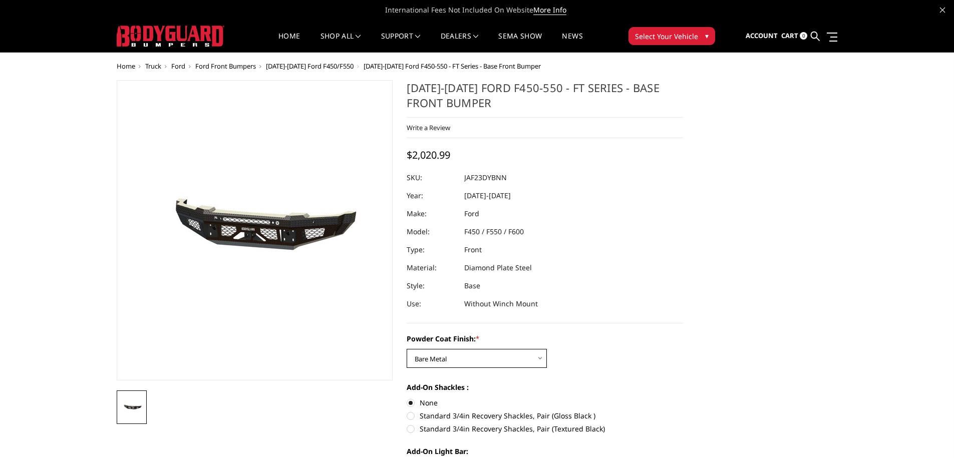
click at [419, 357] on select "Choose Options Bare Metal Gloss Black Powder Coat Textured Black Powder Coat" at bounding box center [476, 358] width 140 height 19
click at [406, 349] on select "Choose Options Bare Metal Gloss Black Powder Coat Textured Black Powder Coat" at bounding box center [476, 358] width 140 height 19
click at [457, 364] on select "Choose Options Bare Metal Gloss Black Powder Coat Textured Black Powder Coat" at bounding box center [476, 358] width 140 height 19
select select "3383"
click at [406, 349] on select "Choose Options Bare Metal Gloss Black Powder Coat Textured Black Powder Coat" at bounding box center [476, 358] width 140 height 19
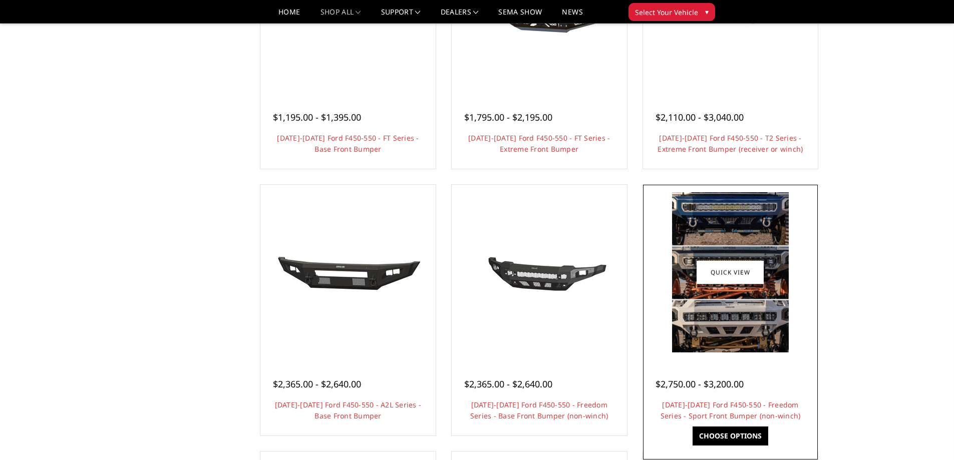
scroll to position [300, 0]
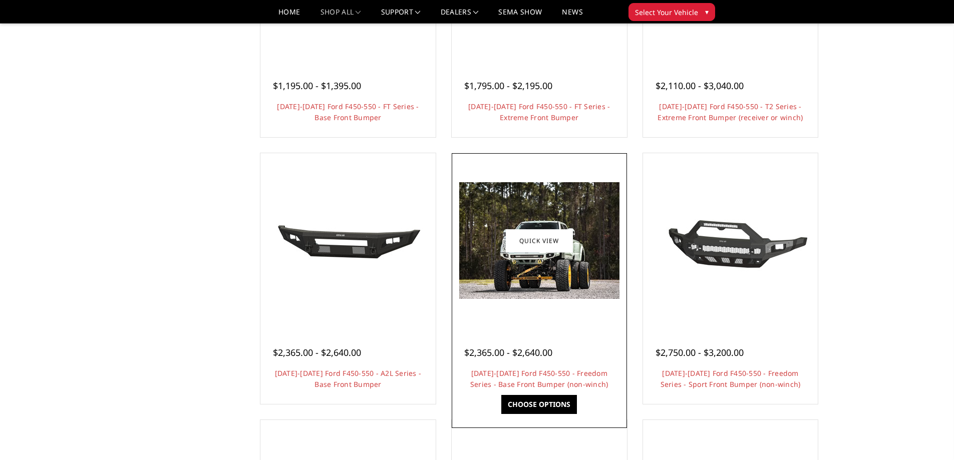
click at [524, 290] on img at bounding box center [539, 240] width 160 height 117
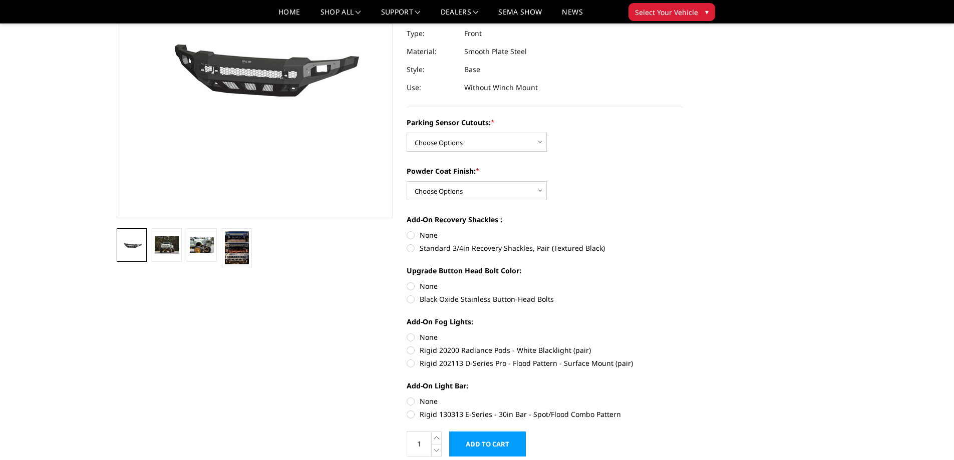
scroll to position [150, 0]
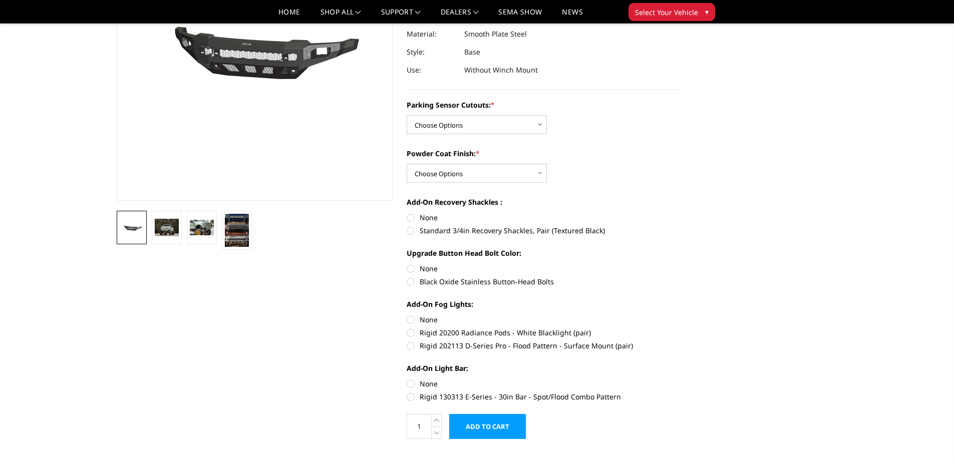
click at [413, 316] on label "None" at bounding box center [544, 319] width 276 height 11
click at [407, 315] on input "None" at bounding box center [406, 314] width 1 height 1
radio input "true"
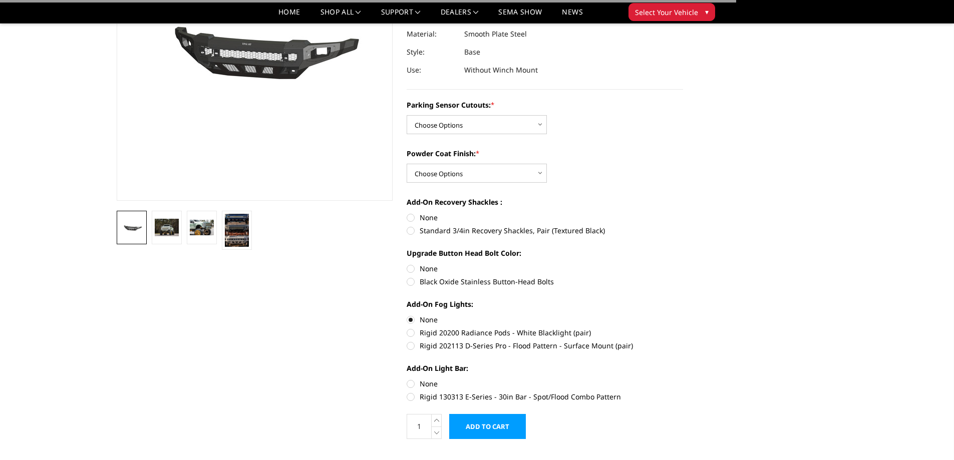
click at [412, 382] on label "None" at bounding box center [544, 383] width 276 height 11
click at [407, 379] on input "None" at bounding box center [406, 378] width 1 height 1
radio input "true"
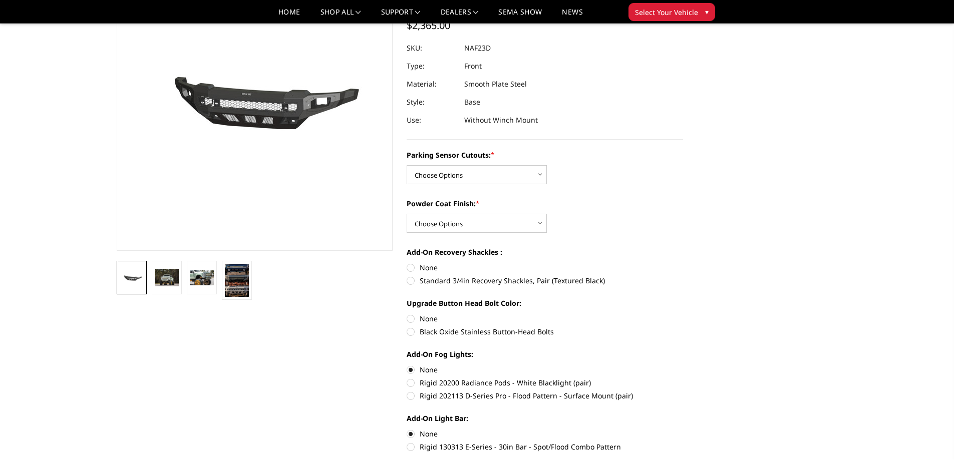
click at [412, 319] on label "None" at bounding box center [544, 318] width 276 height 11
click at [407, 314] on input "None" at bounding box center [406, 313] width 1 height 1
radio input "true"
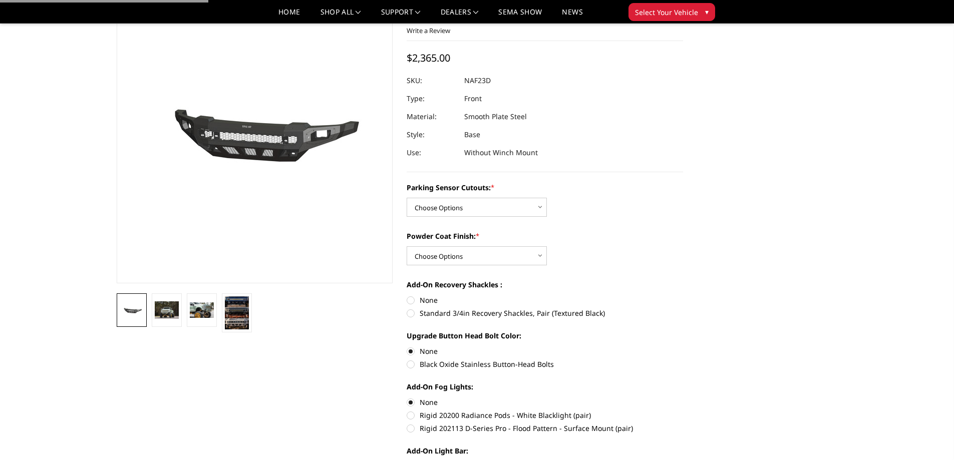
scroll to position [50, 0]
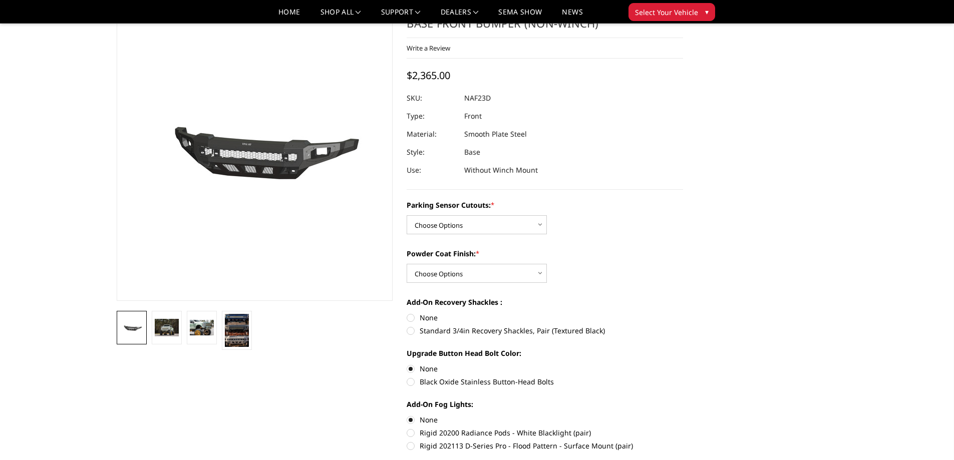
click at [412, 319] on label "None" at bounding box center [544, 317] width 276 height 11
click at [407, 313] on input "None" at bounding box center [406, 312] width 1 height 1
radio input "true"
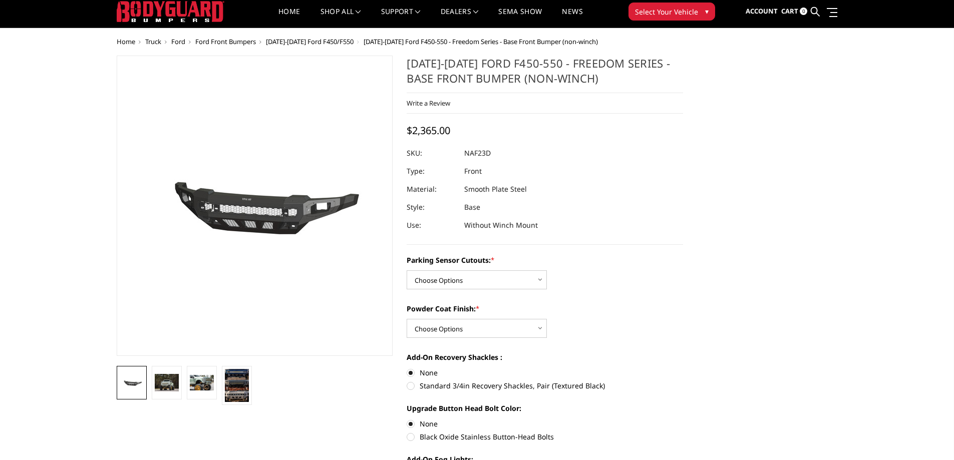
scroll to position [0, 0]
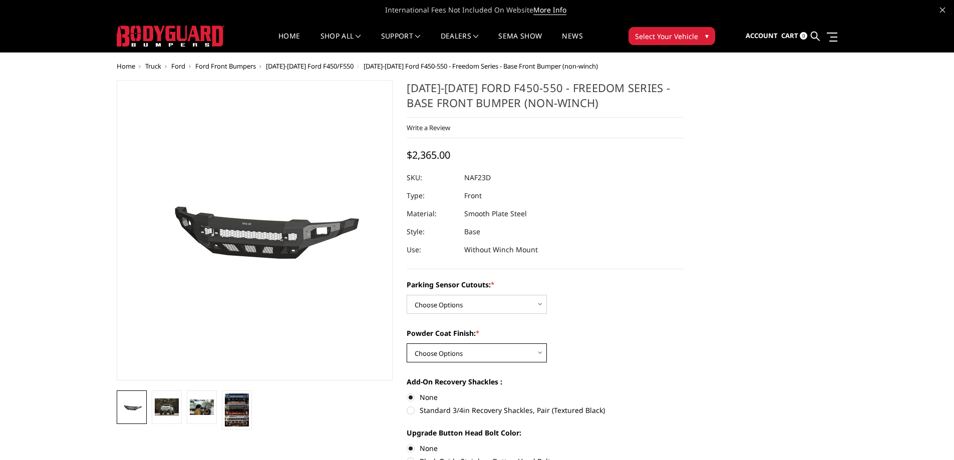
click at [515, 349] on select "Choose Options Bare Metal Textured Black Powder Coat" at bounding box center [476, 352] width 140 height 19
select select "2568"
click at [406, 343] on select "Choose Options Bare Metal Textured Black Powder Coat" at bounding box center [476, 352] width 140 height 19
click at [521, 305] on select "Choose Options No - Without Parking Sensor Cutouts Yes - With Parking Sensor Cu…" at bounding box center [476, 304] width 140 height 19
click at [406, 295] on select "Choose Options No - Without Parking Sensor Cutouts Yes - With Parking Sensor Cu…" at bounding box center [476, 304] width 140 height 19
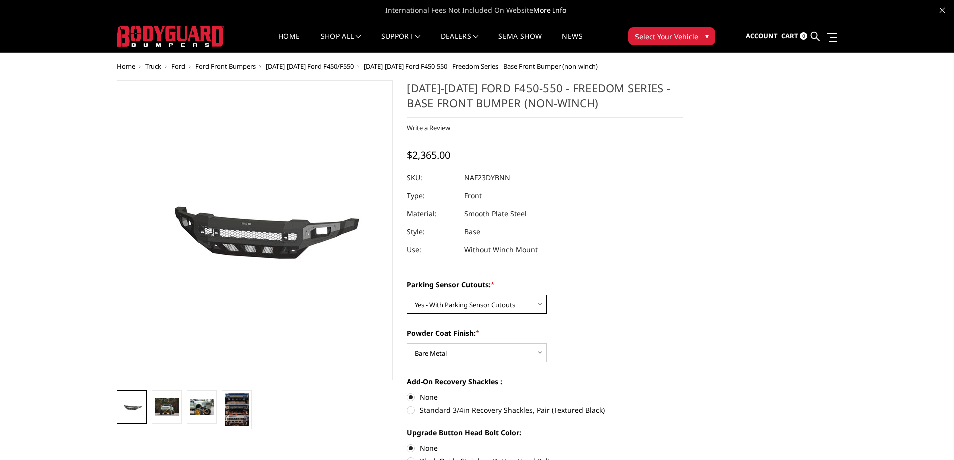
click at [468, 303] on select "Choose Options No - Without Parking Sensor Cutouts Yes - With Parking Sensor Cu…" at bounding box center [476, 304] width 140 height 19
select select "2566"
click at [406, 295] on select "Choose Options No - Without Parking Sensor Cutouts Yes - With Parking Sensor Cu…" at bounding box center [476, 304] width 140 height 19
click at [596, 340] on div "Powder Coat Finish: * Choose Options Bare Metal Textured Black Powder Coat" at bounding box center [544, 345] width 276 height 35
